Goal: Task Accomplishment & Management: Use online tool/utility

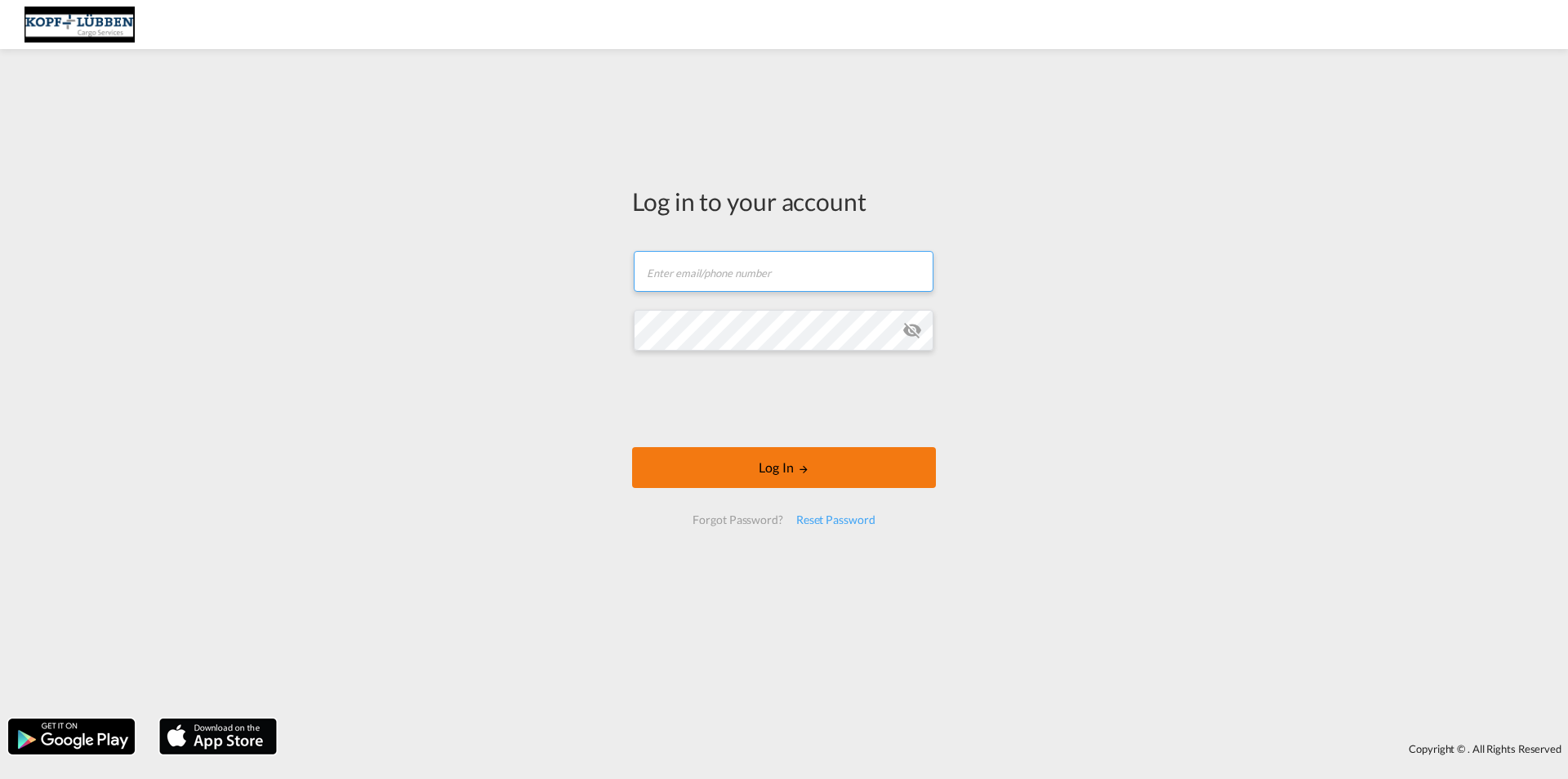
type input "[EMAIL_ADDRESS][PERSON_NAME][DOMAIN_NAME]"
click at [725, 475] on button "Log In" at bounding box center [784, 467] width 304 height 41
